Goal: Task Accomplishment & Management: Complete application form

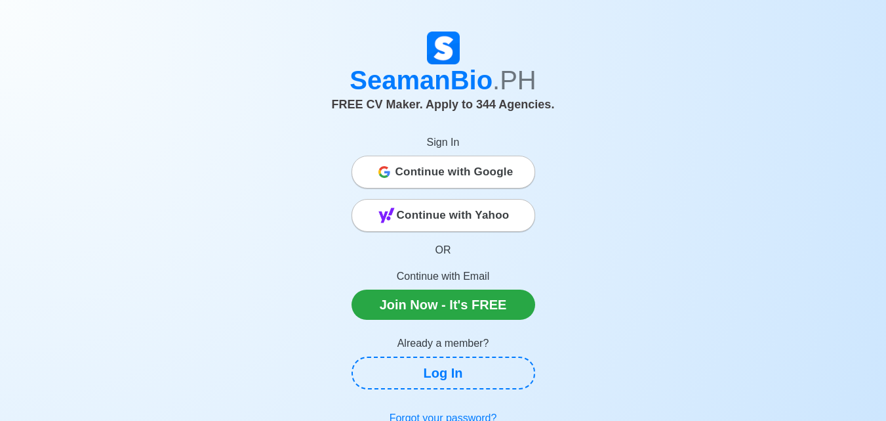
click at [421, 171] on span "Continue with Google" at bounding box center [455, 172] width 118 height 26
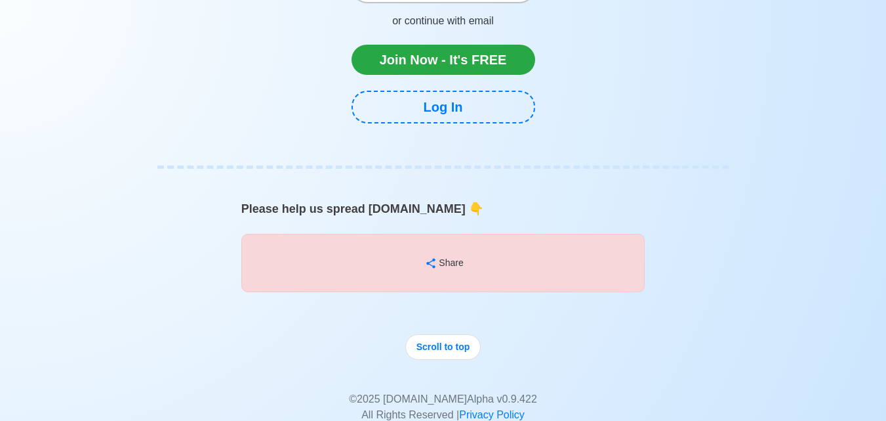
scroll to position [5576, 0]
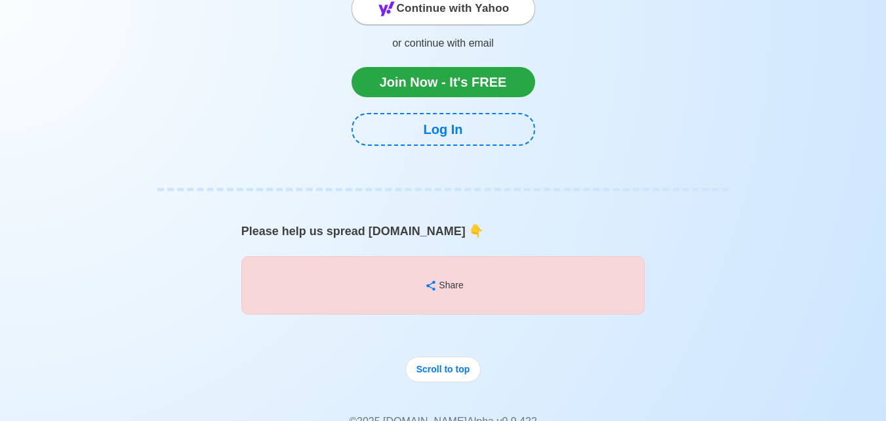
scroll to position [5642, 0]
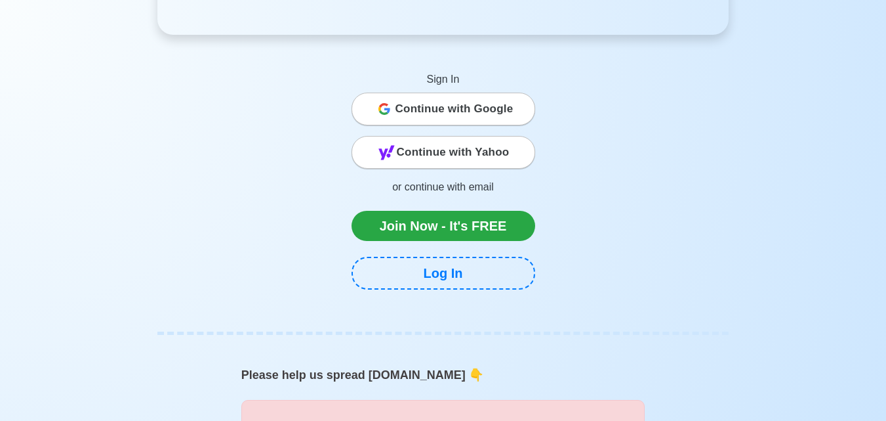
scroll to position [5511, 0]
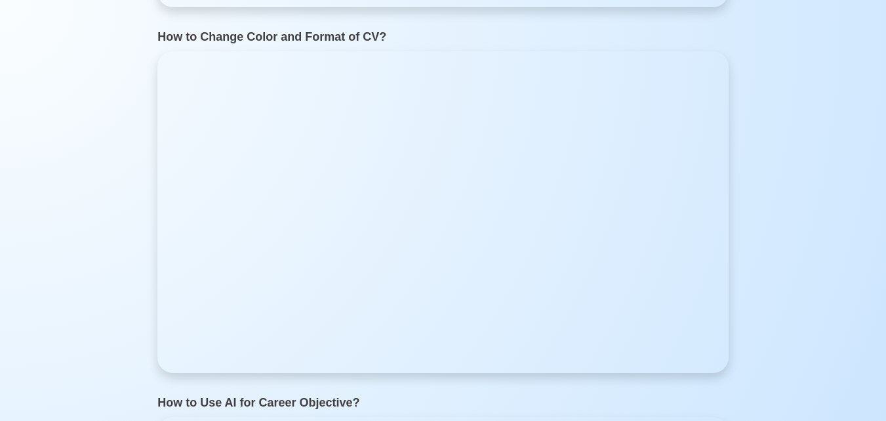
scroll to position [4789, 0]
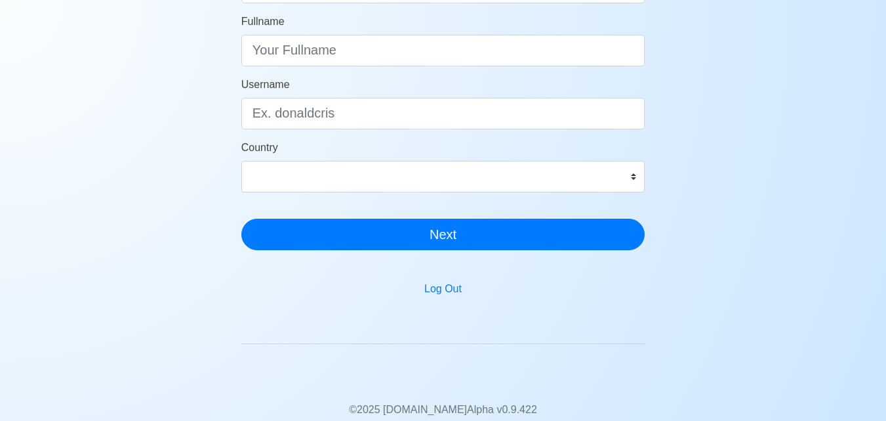
scroll to position [262, 0]
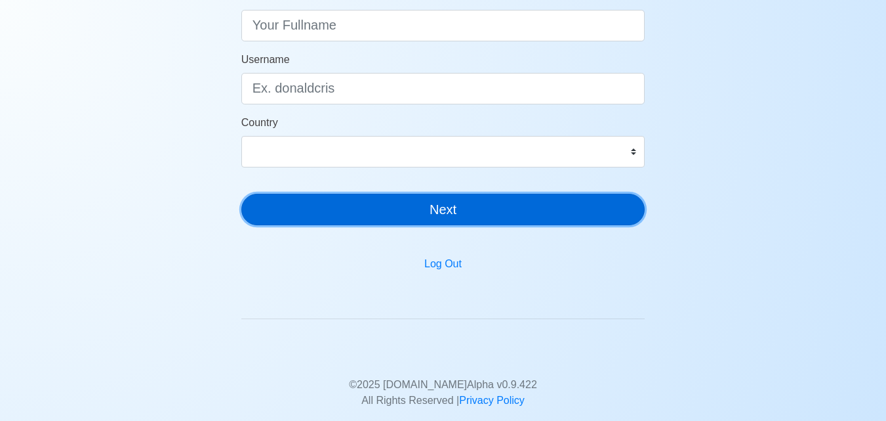
click at [550, 213] on button "Next" at bounding box center [443, 209] width 404 height 31
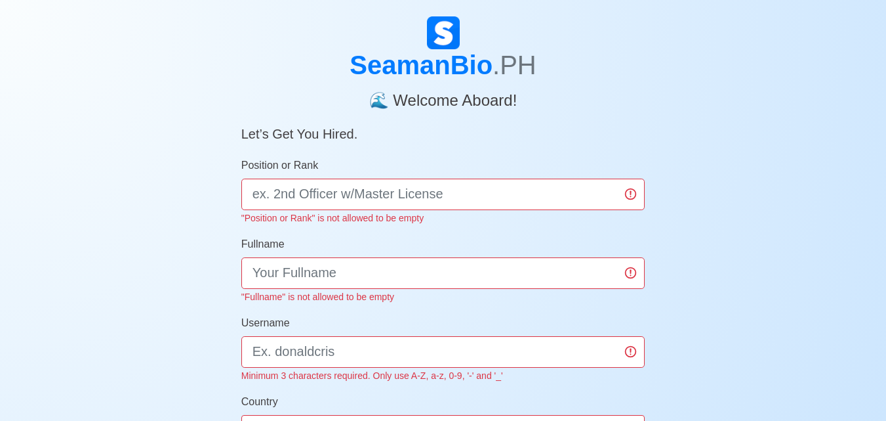
scroll to position [0, 0]
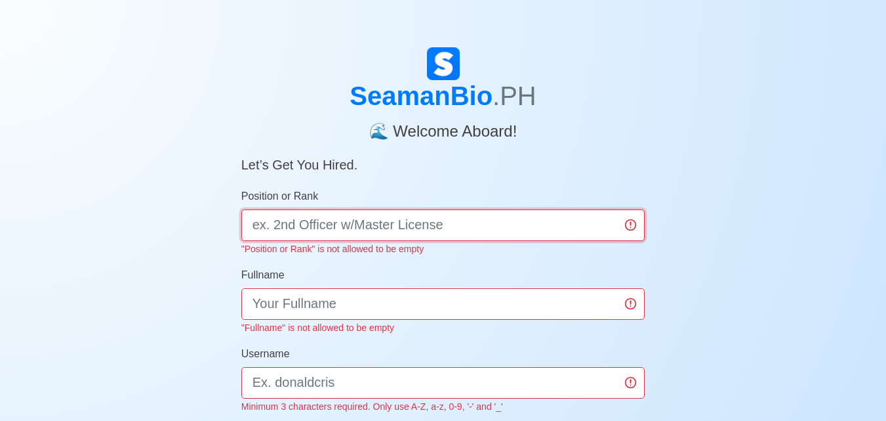
click at [541, 220] on input "Position or Rank" at bounding box center [443, 224] width 404 height 31
click at [480, 226] on input "Position or Rank" at bounding box center [443, 224] width 404 height 31
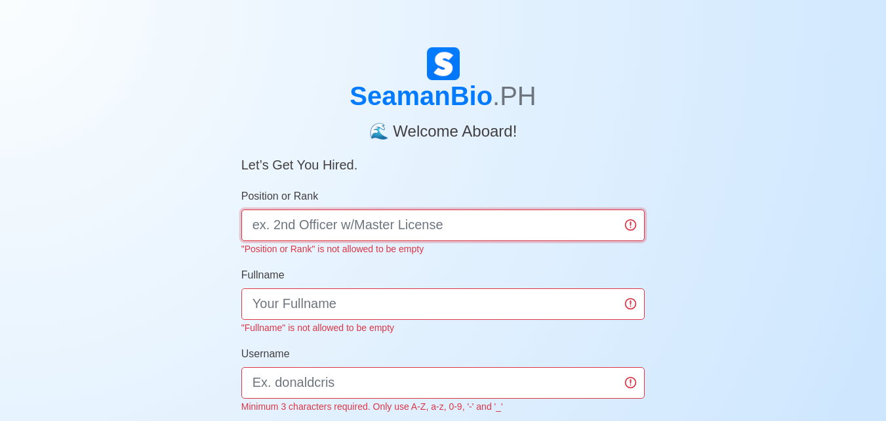
click at [480, 226] on input "Position or Rank" at bounding box center [443, 224] width 404 height 31
click at [633, 228] on input "Position or Rank" at bounding box center [443, 224] width 404 height 31
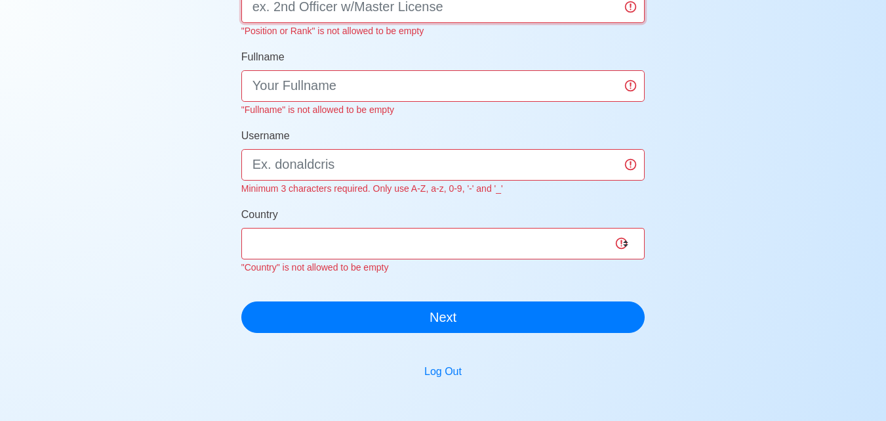
scroll to position [197, 0]
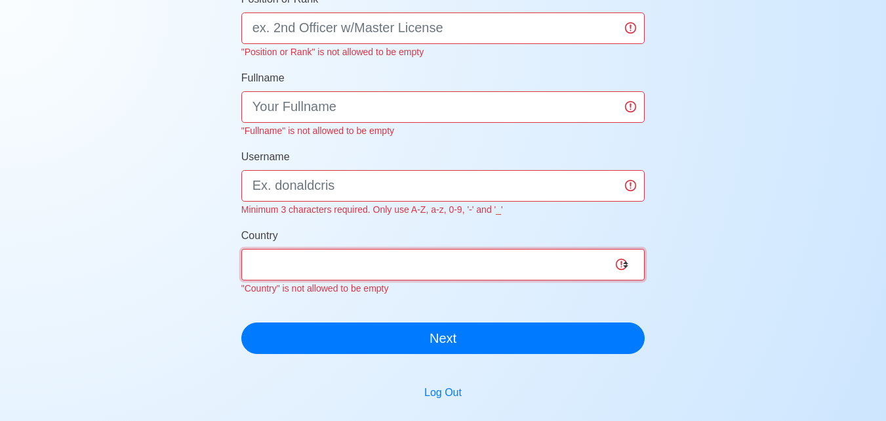
click at [364, 264] on select "Afghanistan Åland Islands Albania Algeria American Samoa Andorra Angola Anguill…" at bounding box center [443, 264] width 404 height 31
select select "PH"
click at [241, 249] on select "Afghanistan Åland Islands Albania Algeria American Samoa Andorra Angola Anguill…" at bounding box center [443, 264] width 404 height 31
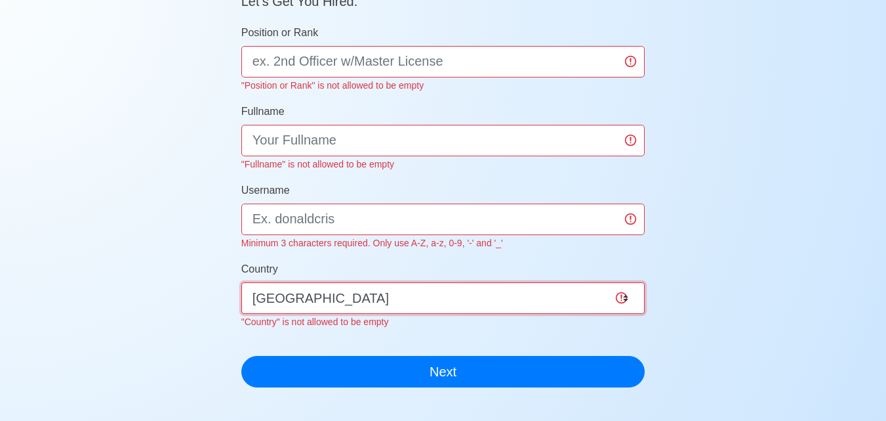
scroll to position [131, 0]
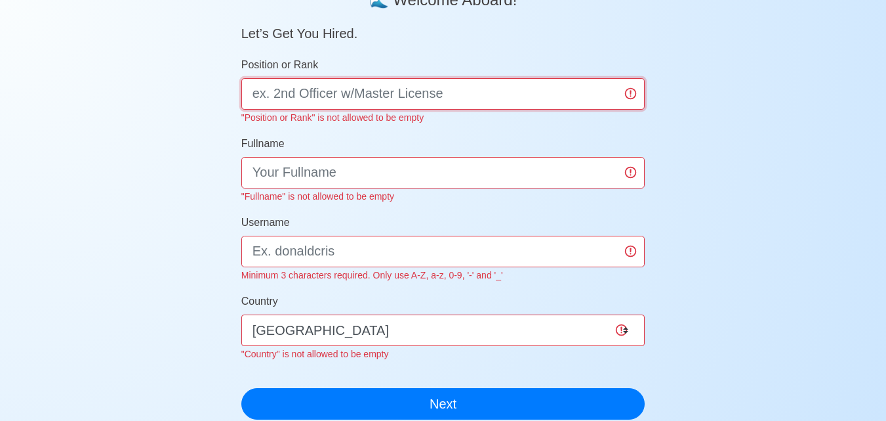
click at [329, 91] on input "Position or Rank" at bounding box center [443, 93] width 404 height 31
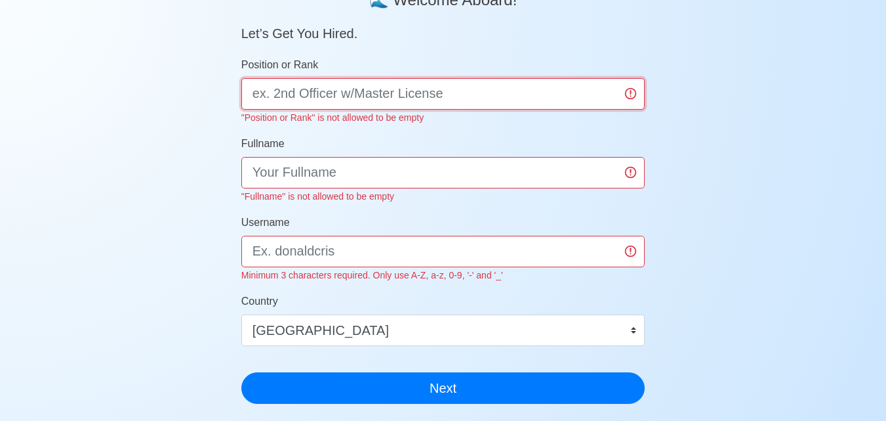
click at [329, 91] on input "Position or Rank" at bounding box center [443, 93] width 404 height 31
type input "w"
type input "WIPER"
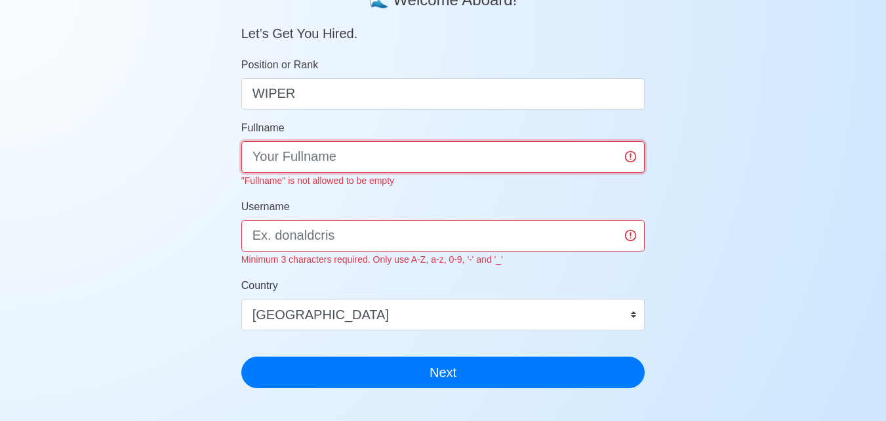
click at [357, 173] on div "Fullname "Fullname" is not allowed to be empty" at bounding box center [443, 154] width 404 height 68
click at [351, 155] on input "Fullname" at bounding box center [443, 156] width 404 height 31
type input "J"
type input "[PERSON_NAME]"
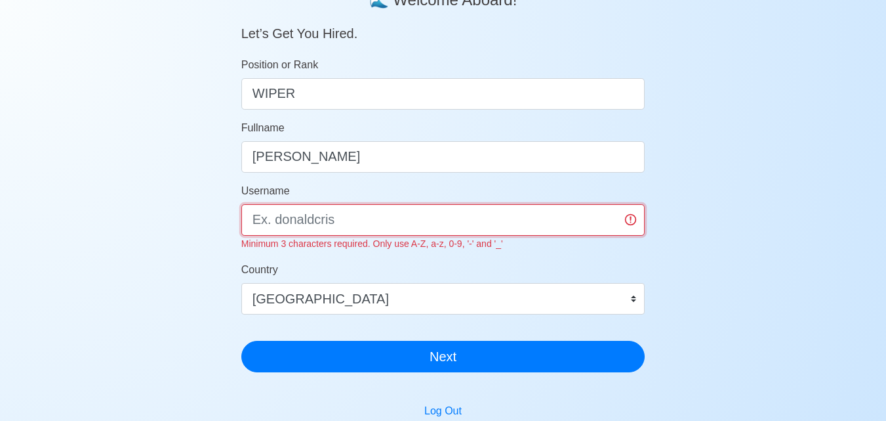
click at [358, 236] on div "Username Minimum 3 characters required. Only use A-Z, a-z, 0-9, '-' and '_'" at bounding box center [443, 217] width 404 height 68
type input "J"
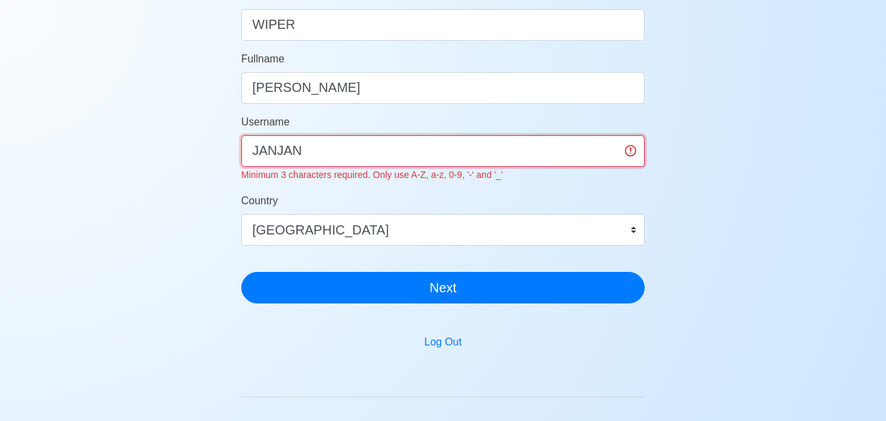
scroll to position [197, 0]
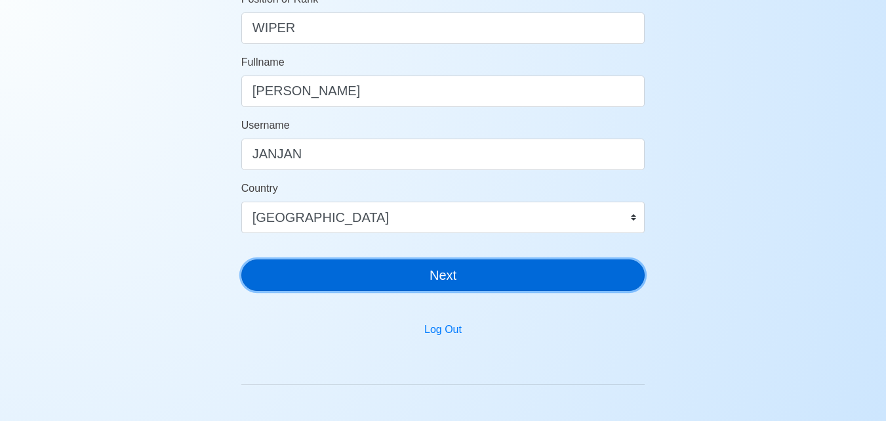
click at [480, 293] on div "SeamanBio .PH 🌊 Welcome Aboard! Let’s Get You Hired. Position or Rank WIPER Ful…" at bounding box center [443, 75] width 404 height 451
click at [468, 280] on button "Next" at bounding box center [443, 274] width 404 height 31
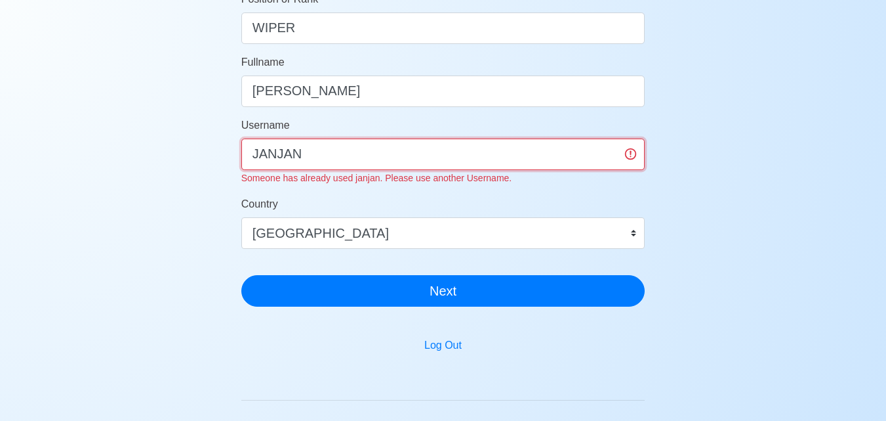
click at [333, 153] on input "JANJAN" at bounding box center [443, 153] width 404 height 31
type input "J"
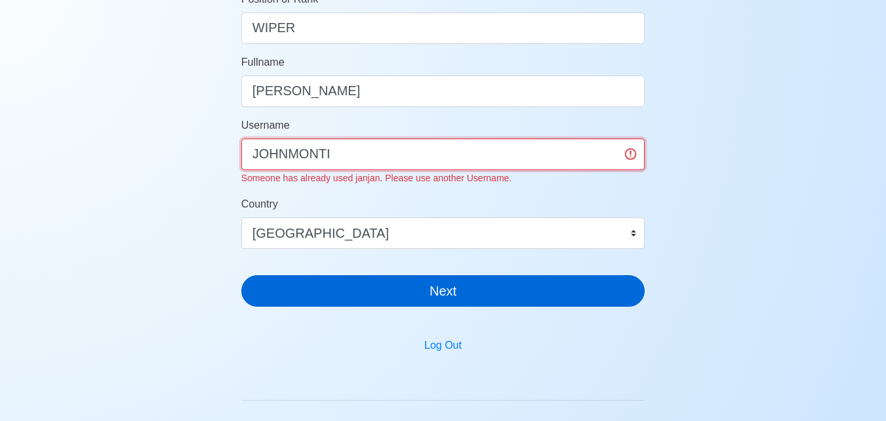
type input "JOHNMONTI"
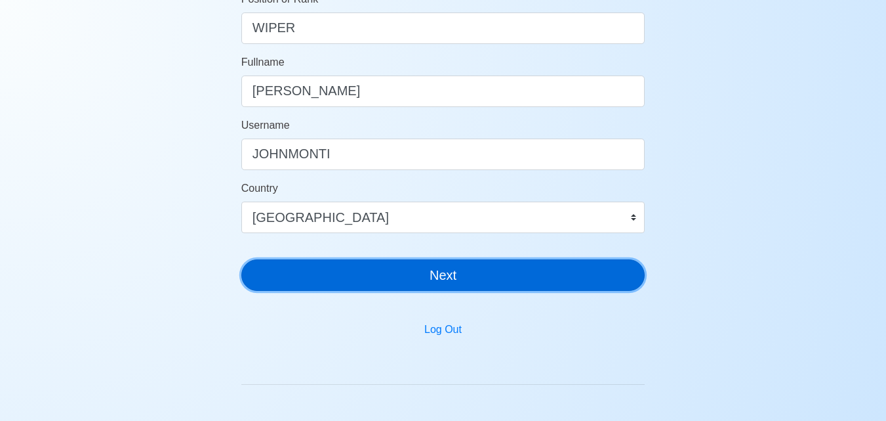
click at [451, 285] on button "Next" at bounding box center [443, 274] width 404 height 31
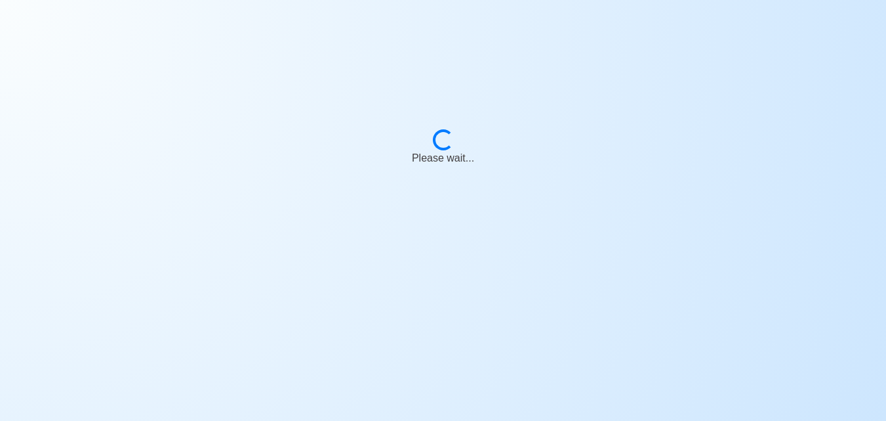
scroll to position [16, 0]
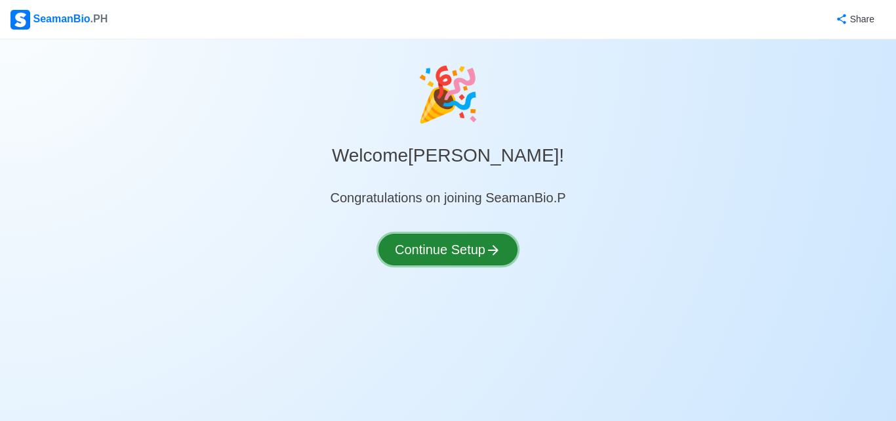
click at [484, 259] on button "Continue Setup" at bounding box center [448, 249] width 139 height 31
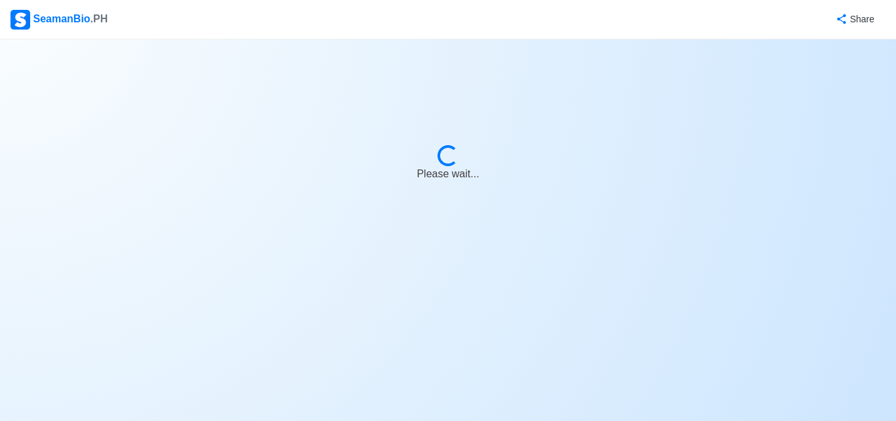
select select "Visible for Hiring"
select select "PH"
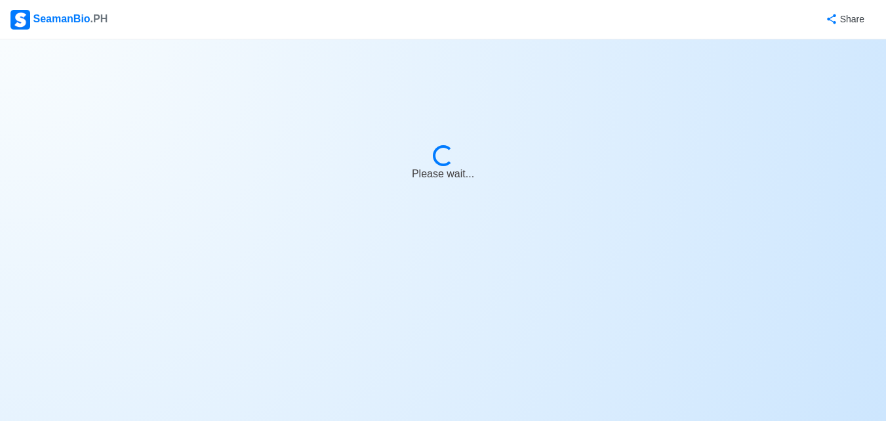
select select "Visible for Hiring"
select select "PH"
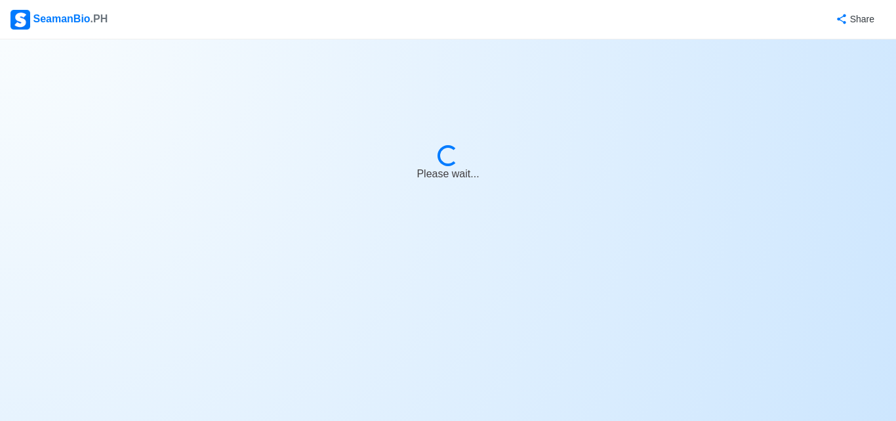
select select "Visible for Hiring"
select select "PH"
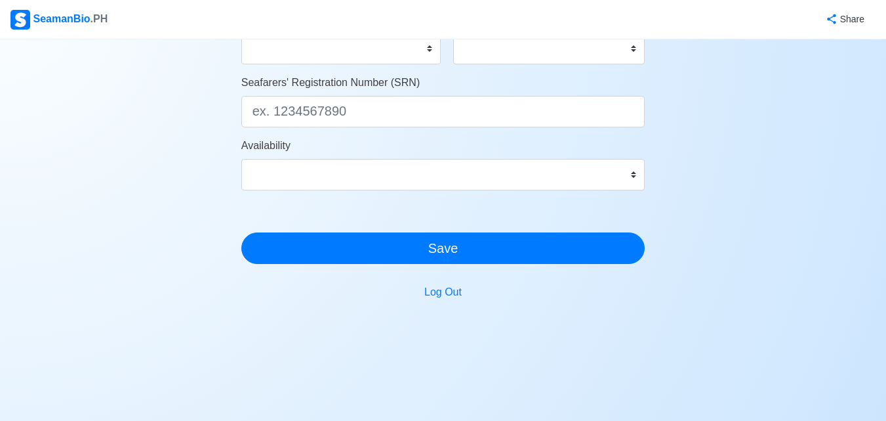
scroll to position [800, 0]
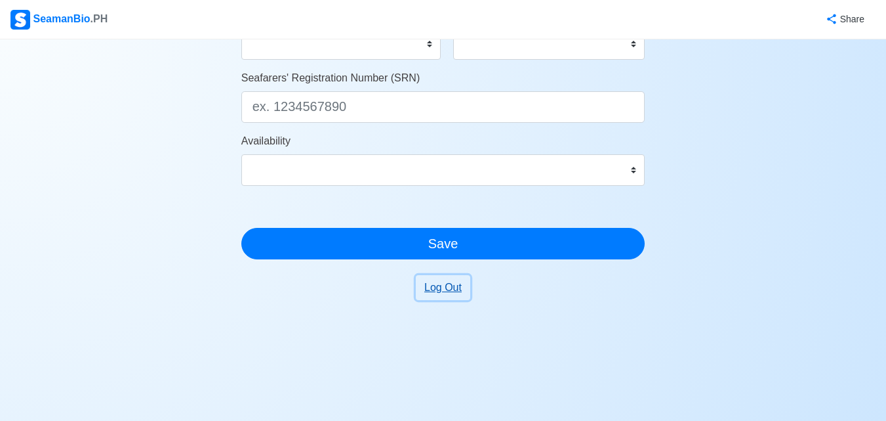
click at [440, 291] on button "Log Out" at bounding box center [443, 287] width 54 height 25
